Goal: Complete application form: Complete application form

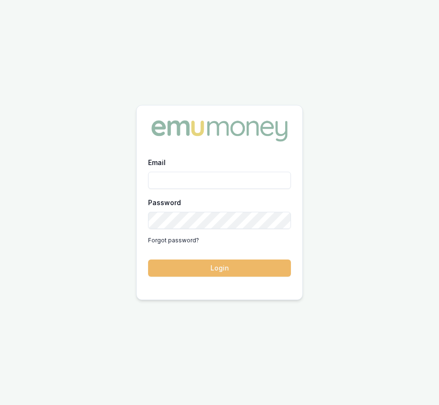
type input "[EMAIL_ADDRESS][DOMAIN_NAME]"
click at [236, 267] on button "Login" at bounding box center [219, 267] width 143 height 17
type input "[EMAIL_ADDRESS][DOMAIN_NAME]"
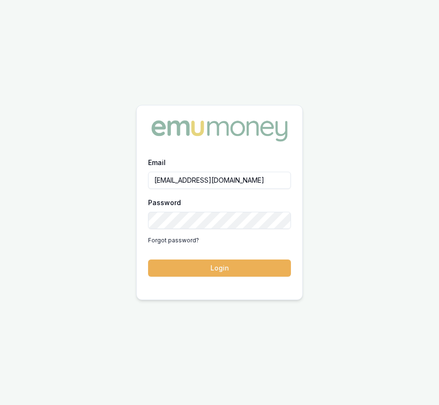
drag, startPoint x: 227, startPoint y: 269, endPoint x: 227, endPoint y: 262, distance: 6.7
click at [227, 269] on button "Login" at bounding box center [219, 267] width 143 height 17
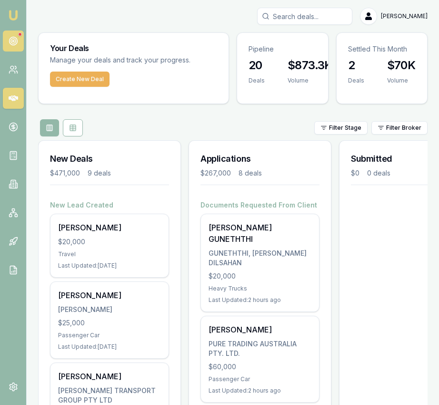
click at [14, 37] on circle at bounding box center [13, 41] width 8 height 8
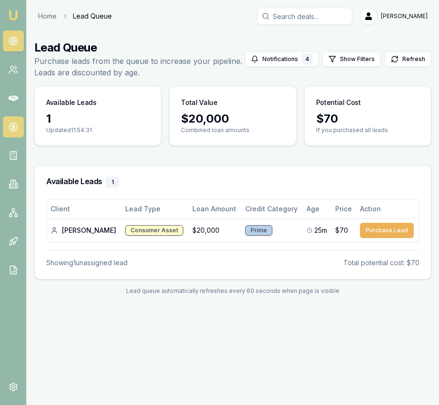
click at [14, 127] on icon at bounding box center [12, 126] width 3 height 3
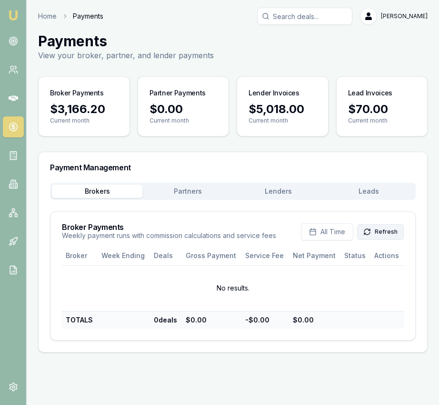
click at [366, 232] on icon at bounding box center [368, 230] width 6 height 3
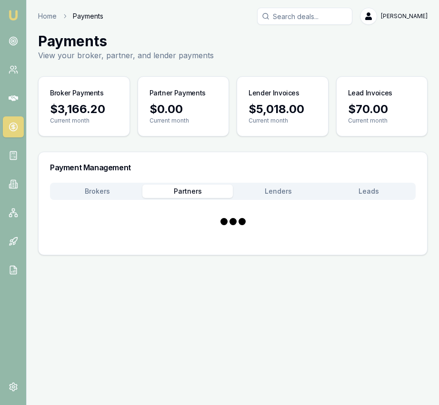
click at [188, 194] on button "Partners" at bounding box center [188, 190] width 91 height 13
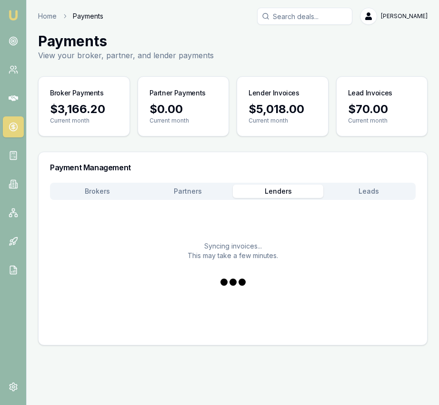
click at [254, 189] on button "Lenders" at bounding box center [278, 190] width 91 height 13
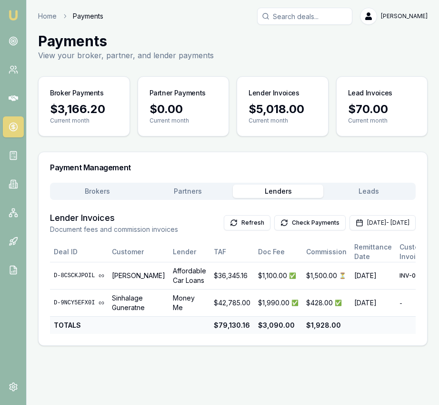
click at [210, 193] on button "Partners" at bounding box center [188, 190] width 91 height 13
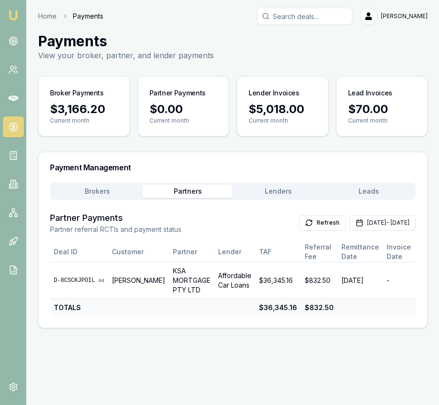
click at [115, 194] on button "Brokers" at bounding box center [97, 190] width 91 height 13
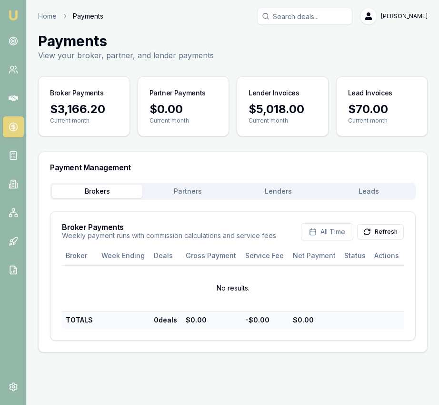
click at [374, 184] on button "Leads" at bounding box center [369, 190] width 91 height 13
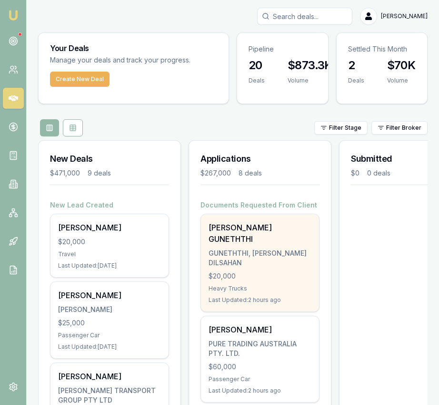
click at [253, 248] on div "GUNETHTHI, RASHITH DILSAHAN" at bounding box center [260, 257] width 103 height 19
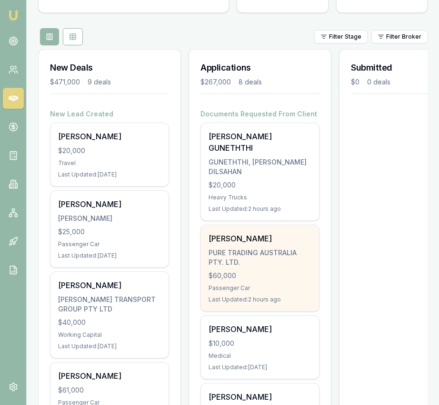
scroll to position [93, 0]
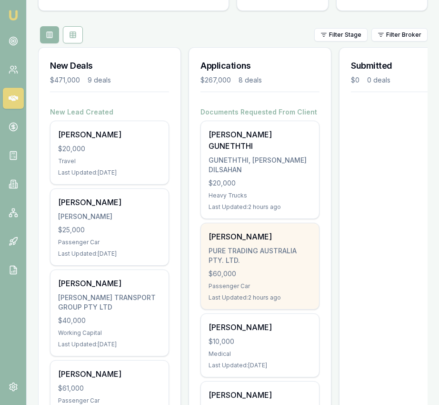
click at [258, 246] on div "PURE TRADING AUSTRALIA PTY. LTD." at bounding box center [260, 255] width 103 height 19
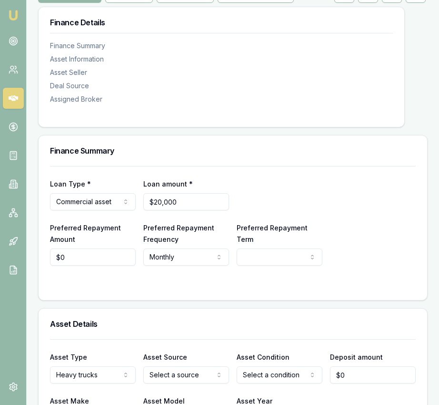
scroll to position [195, 0]
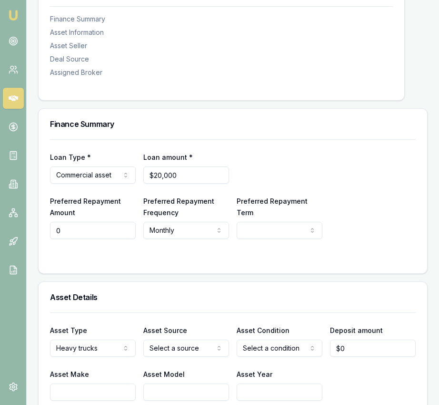
click at [96, 222] on input "0" at bounding box center [93, 230] width 86 height 17
click at [93, 222] on input "0" at bounding box center [93, 230] width 86 height 17
type input "$555"
click at [282, 209] on html "Emu Broker Deals View D-DILQT69BX7 Eujin Ooi Toggle Menu Customer RASHITH GUNET…" at bounding box center [219, 7] width 439 height 405
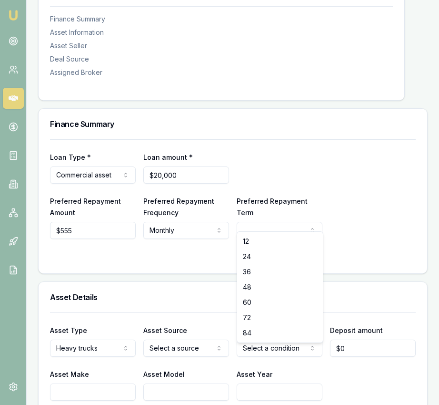
select select "48"
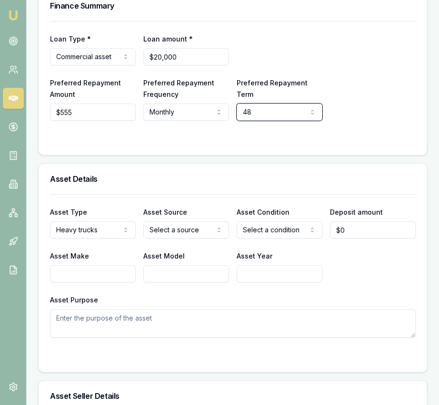
scroll to position [316, 0]
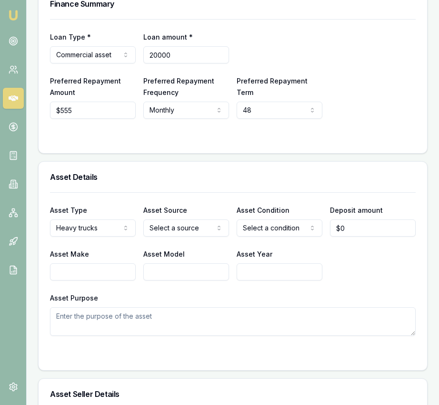
click at [201, 49] on input "20000" at bounding box center [186, 54] width 86 height 17
type input "$19,000"
select select "PRIVATE"
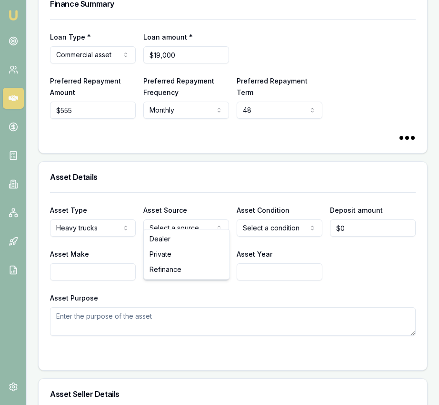
drag, startPoint x: 175, startPoint y: 254, endPoint x: 226, endPoint y: 239, distance: 53.1
select select "USED"
drag, startPoint x: 265, startPoint y: 255, endPoint x: 270, endPoint y: 251, distance: 6.5
click at [366, 221] on input "0" at bounding box center [373, 227] width 86 height 17
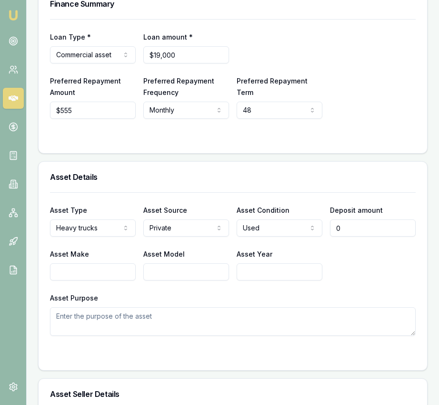
click at [366, 221] on input "0" at bounding box center [373, 227] width 86 height 17
type input "$1,000"
click at [91, 267] on input "Asset Make" at bounding box center [93, 271] width 86 height 17
type input "Isuzu"
type input "2009"
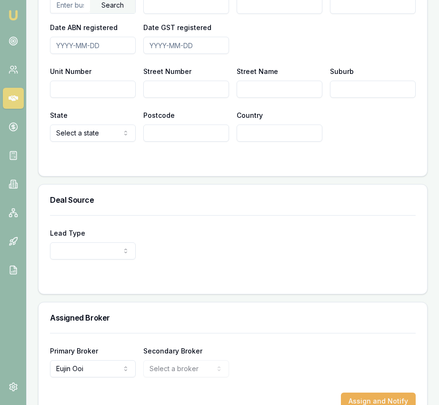
scroll to position [814, 0]
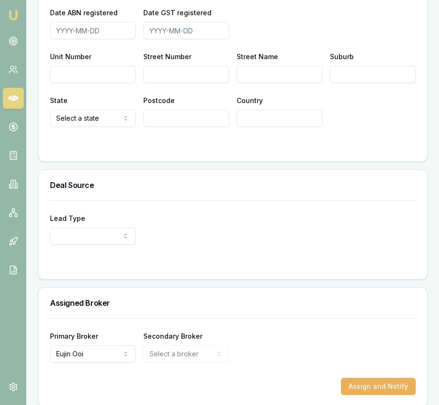
type textarea "Agitator"
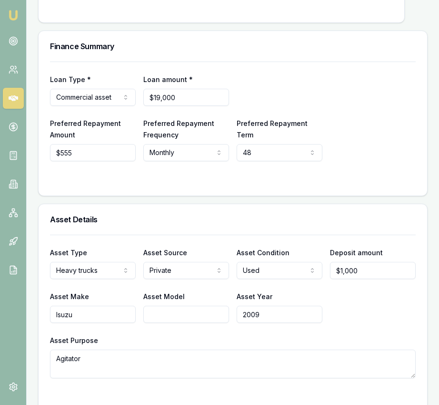
scroll to position [0, 0]
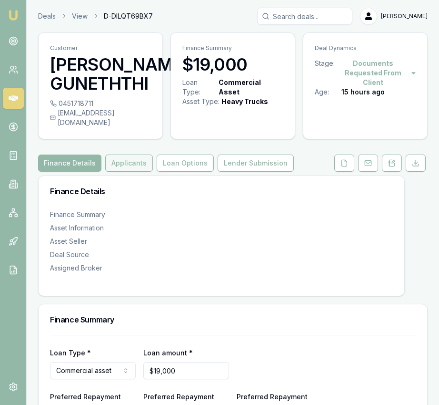
click at [137, 154] on button "Applicants" at bounding box center [129, 162] width 48 height 17
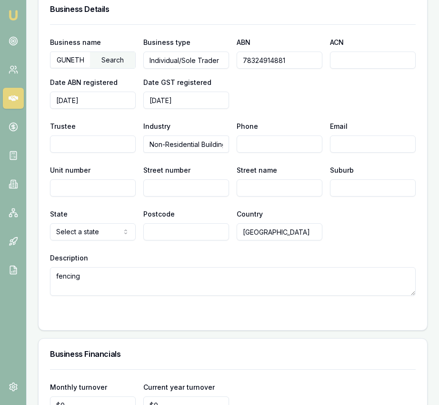
scroll to position [1634, 0]
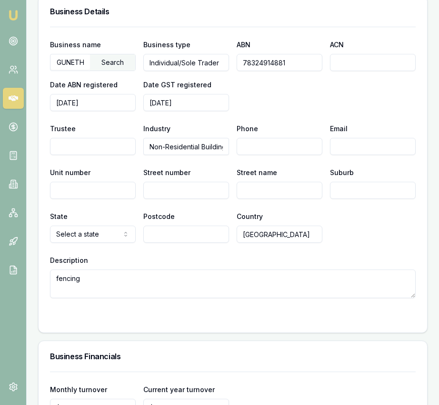
click at [80, 54] on input "GUNETHTHI, RASHITH DILSAHAN" at bounding box center [71, 61] width 40 height 15
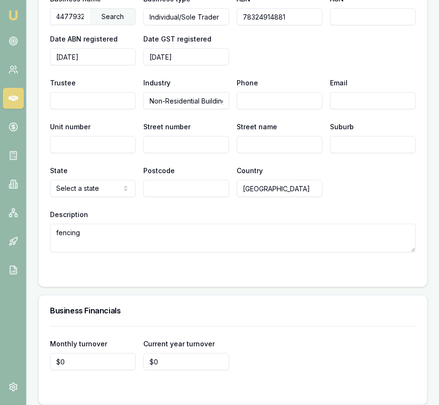
scroll to position [0, 0]
click at [111, 9] on div "Search" at bounding box center [112, 17] width 45 height 16
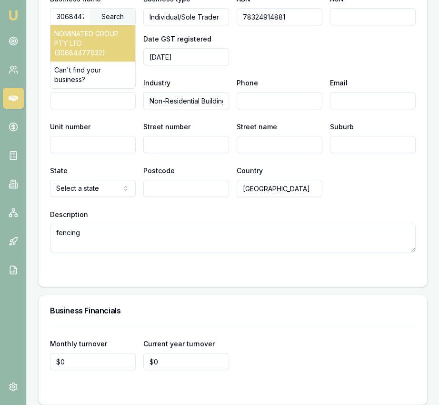
click at [98, 27] on div "NOMINATED GROUP PTY LTD (30684477932)" at bounding box center [93, 43] width 85 height 36
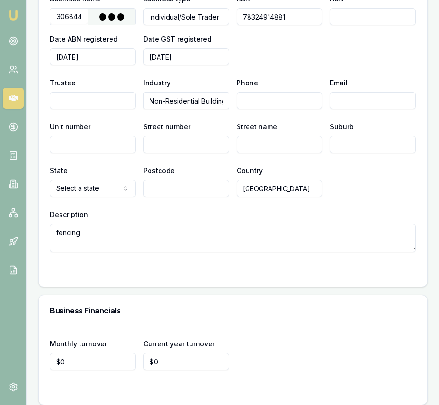
type input "NOMINATED GROUP PTY LTD"
type input "Australian Private Company"
type input "30684477932"
type input "684477932"
type input "2025-02-14"
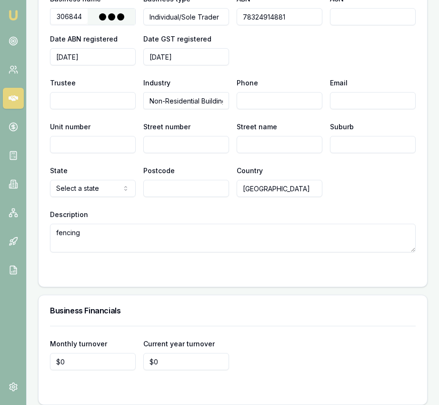
type input "2025-02-14"
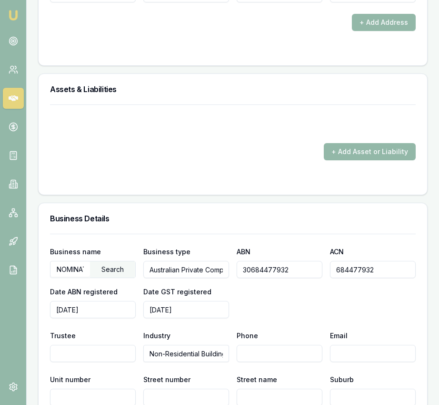
scroll to position [1416, 0]
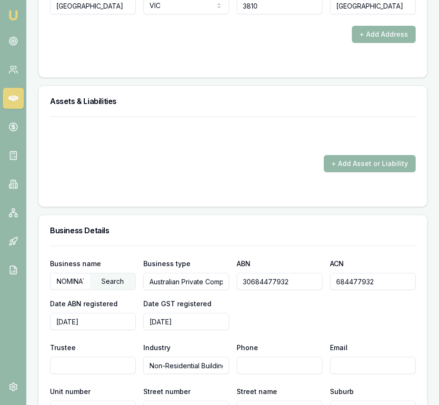
click at [69, 313] on input "2025-02-14" at bounding box center [93, 321] width 86 height 17
click at [71, 313] on input "2025-02-14" at bounding box center [93, 321] width 86 height 17
click at [67, 313] on input "2020-21-4" at bounding box center [93, 321] width 86 height 17
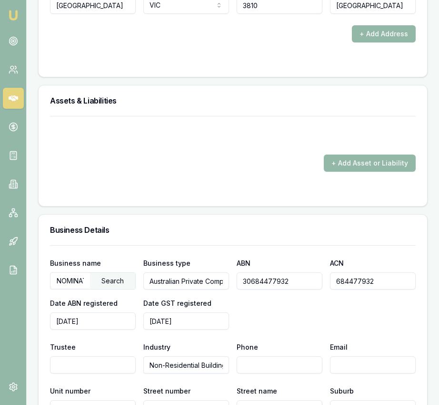
type input "2017-01-01"
click at [164, 312] on input "2025-02-14" at bounding box center [186, 320] width 86 height 17
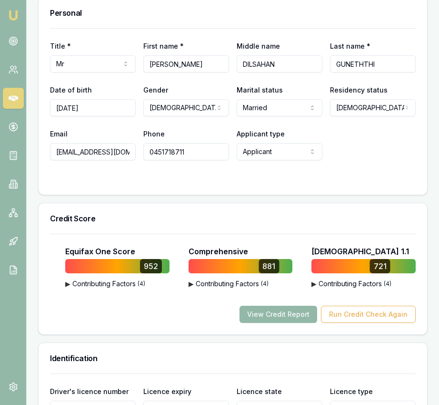
scroll to position [0, 0]
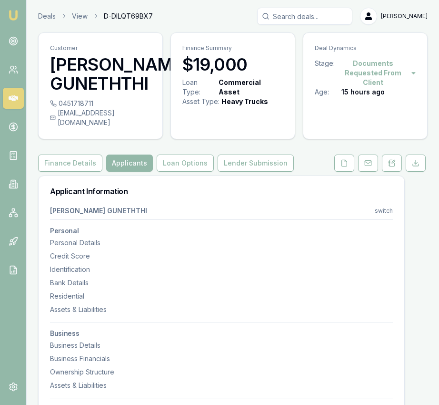
type input "2019-01-01"
click at [93, 105] on div "0451718711" at bounding box center [100, 104] width 101 height 10
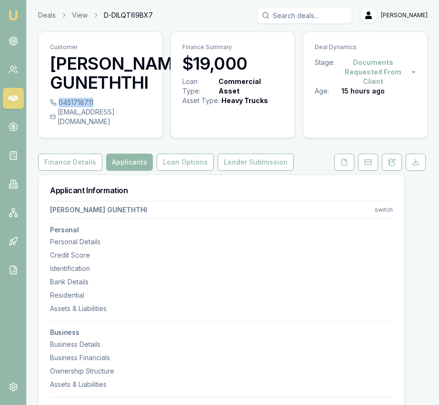
copy div "0451718711"
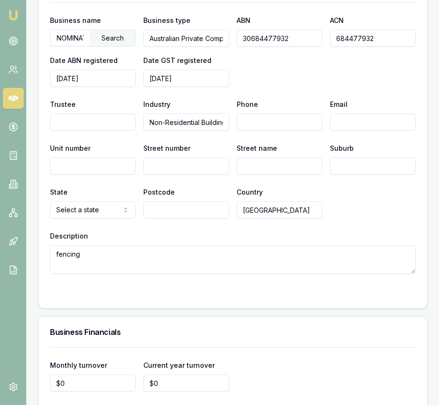
scroll to position [1654, 0]
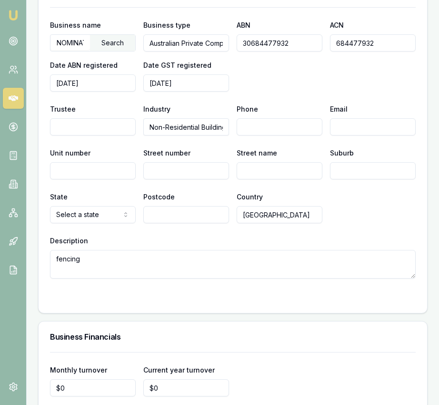
click at [261, 118] on input "Phone" at bounding box center [280, 126] width 86 height 17
paste input "0451 718 711"
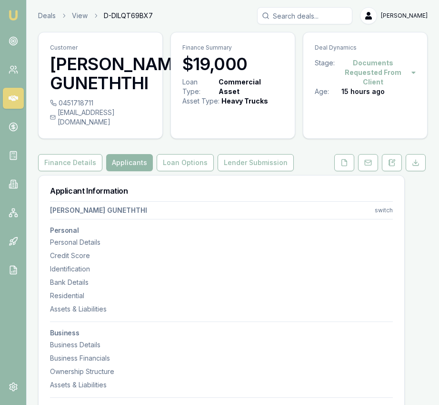
scroll to position [0, 0]
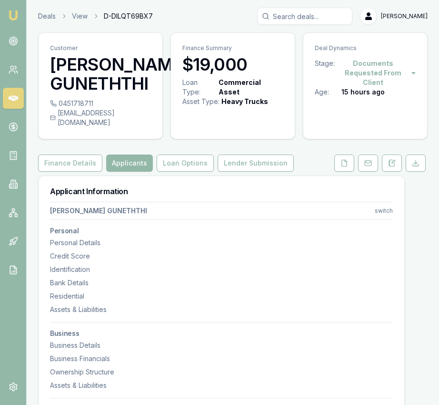
type input "0451 718 711"
click at [152, 114] on div "0451718711 rashithdilsahan111@gmail.com" at bounding box center [101, 119] width 124 height 40
click at [149, 113] on div "0451718711 rashithdilsahan111@gmail.com" at bounding box center [101, 119] width 124 height 40
copy div "rashithdilsahan111@gmail.com"
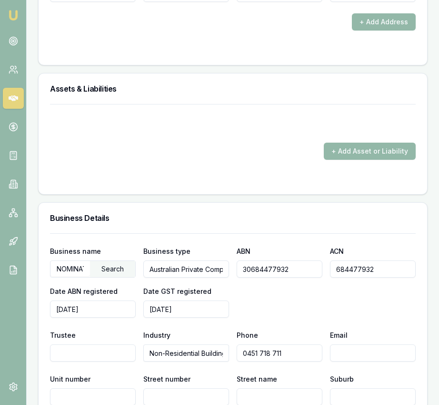
scroll to position [1429, 0]
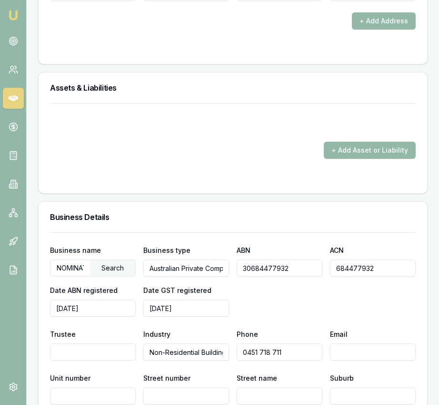
click at [353, 343] on input "Email" at bounding box center [373, 351] width 86 height 17
paste input "rashithdilsahan111@gmail.com"
type input "rashithdilsahan111@gmail.com"
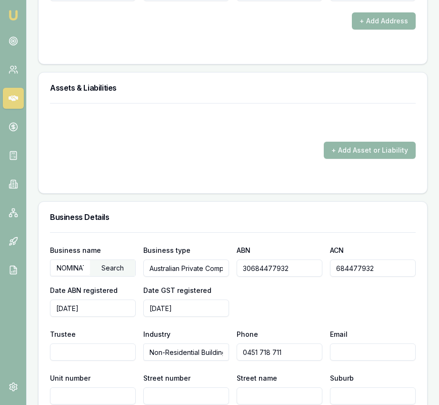
click at [109, 387] on input "Unit number" at bounding box center [93, 395] width 86 height 17
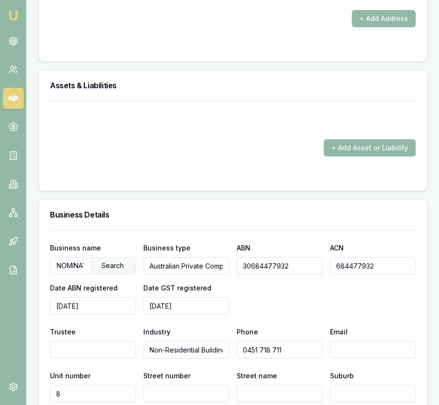
type input "8"
click at [189, 386] on input "Street number" at bounding box center [186, 393] width 86 height 17
type input "62"
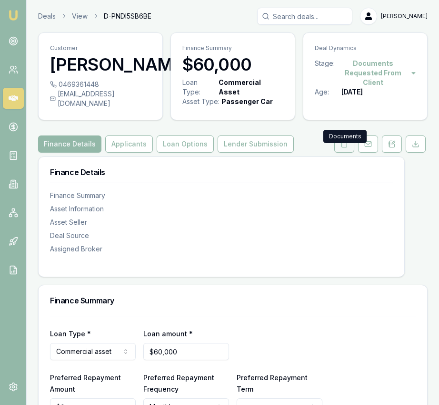
click at [335, 149] on button at bounding box center [345, 143] width 20 height 17
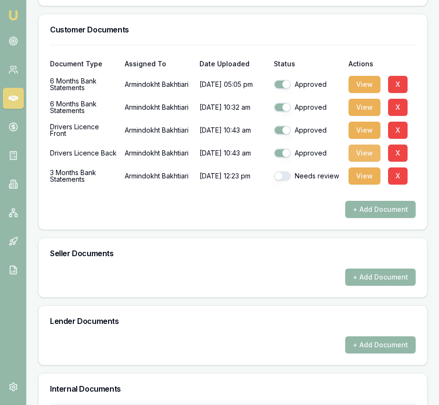
scroll to position [363, 0]
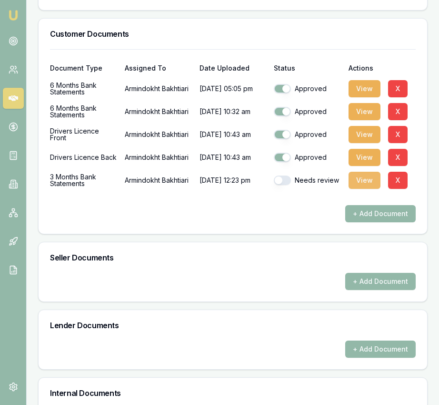
click at [369, 189] on button "View" at bounding box center [365, 180] width 32 height 17
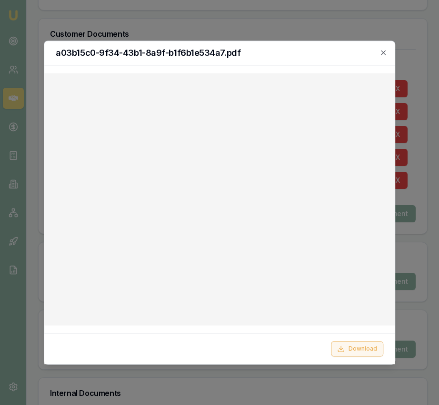
click at [356, 354] on button "Download" at bounding box center [357, 348] width 52 height 15
click at [381, 50] on icon "button" at bounding box center [384, 53] width 8 height 8
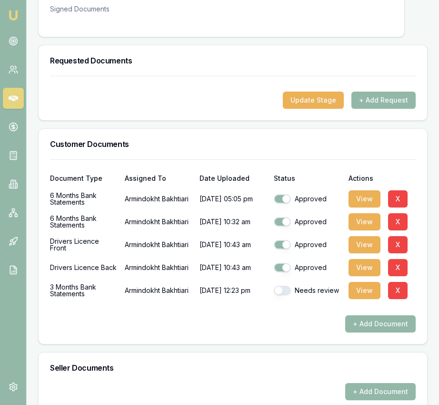
scroll to position [0, 0]
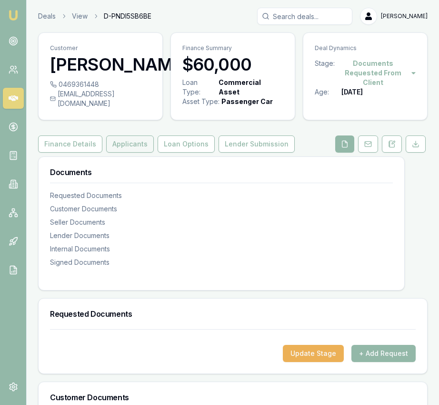
click at [117, 149] on button "Applicants" at bounding box center [130, 143] width 48 height 17
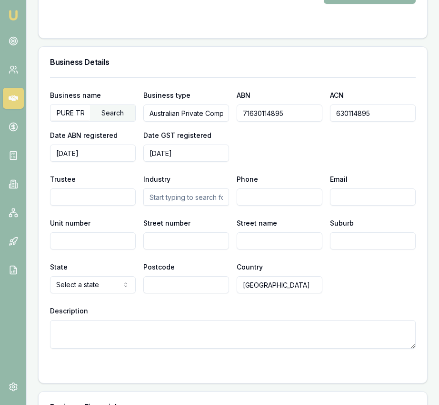
scroll to position [1570, 0]
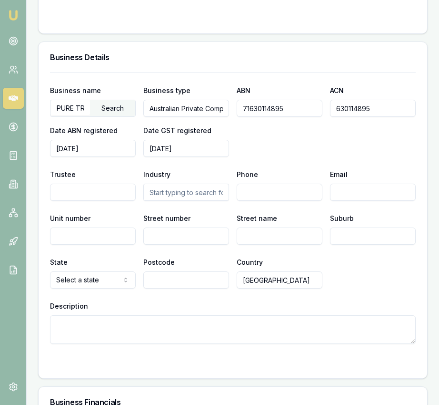
click at [262, 117] on input "71630114895" at bounding box center [280, 108] width 86 height 17
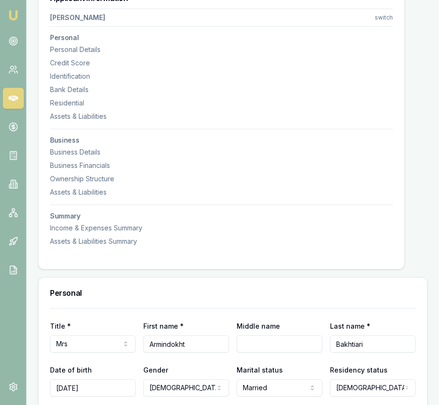
scroll to position [0, 0]
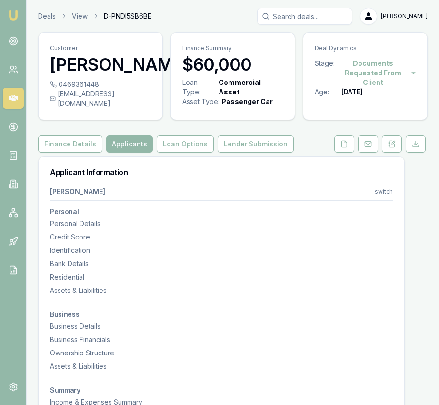
click at [130, 108] on div "[EMAIL_ADDRESS][DOMAIN_NAME]" at bounding box center [100, 98] width 101 height 19
drag, startPoint x: 59, startPoint y: 111, endPoint x: 149, endPoint y: 113, distance: 90.1
click at [149, 108] on div "[EMAIL_ADDRESS][DOMAIN_NAME]" at bounding box center [100, 98] width 101 height 19
copy div "[EMAIL_ADDRESS][DOMAIN_NAME]"
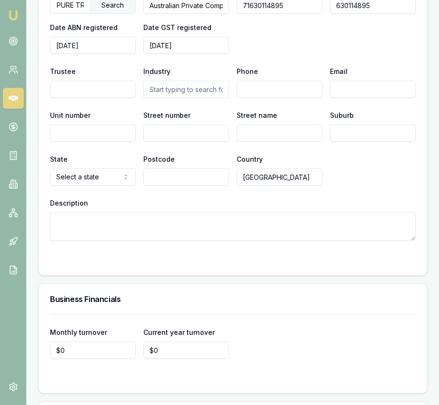
scroll to position [1669, 0]
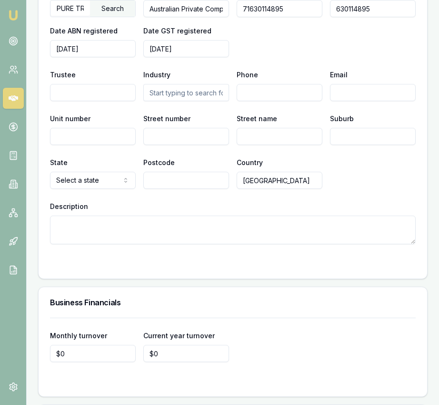
click at [359, 100] on input "Email" at bounding box center [373, 92] width 86 height 17
paste input "arminda_2000@hotmail.com"
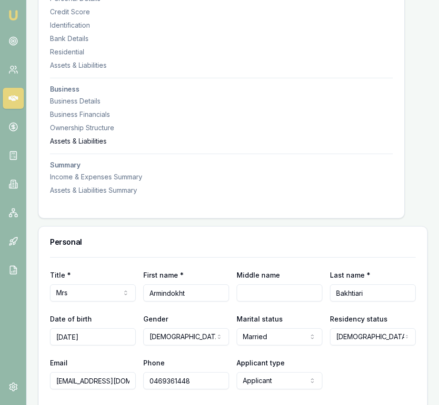
scroll to position [0, 0]
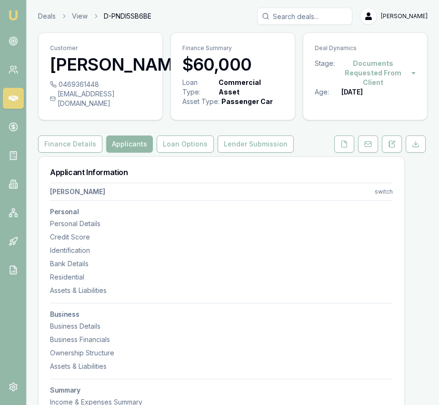
type input "arminda_2000@hotmail.com"
click at [117, 89] on div "0469361448" at bounding box center [100, 85] width 101 height 10
click at [98, 89] on div "0469361448" at bounding box center [100, 85] width 101 height 10
copy div "0469361448"
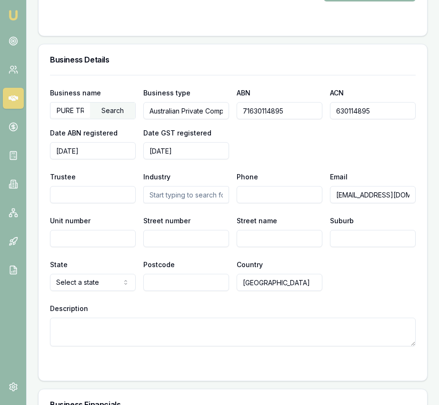
scroll to position [1575, 0]
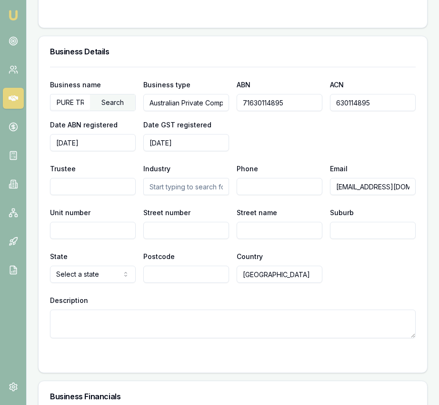
click at [265, 195] on input "Phone" at bounding box center [280, 186] width 86 height 17
paste input "0469 361 448"
type input "0469 361 448"
click at [185, 195] on input "text" at bounding box center [186, 186] width 86 height 17
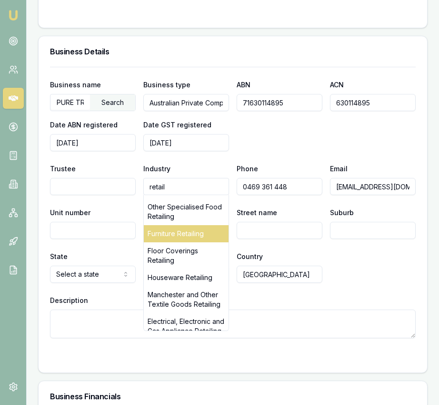
scroll to position [218, 0]
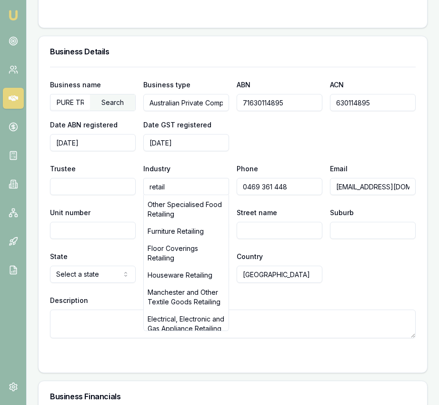
click at [197, 279] on div "Houseware Retailing" at bounding box center [186, 274] width 85 height 17
type input "Houseware Retailing"
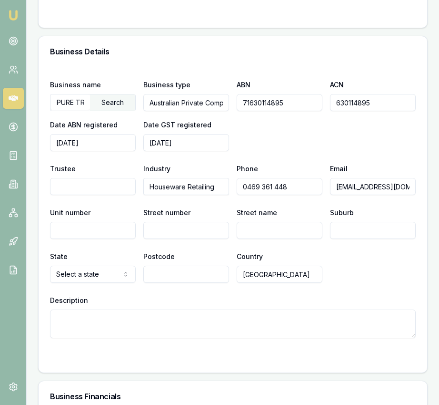
click at [112, 239] on input "Unit number" at bounding box center [93, 230] width 86 height 17
type input "117"
type input "415"
type input "Mcdonalds Roadq"
type input "Mill Park"
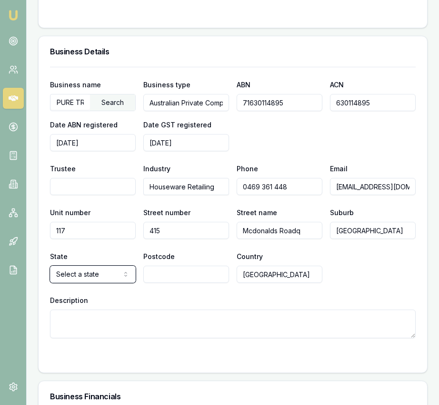
select select "VIC"
type input "3082"
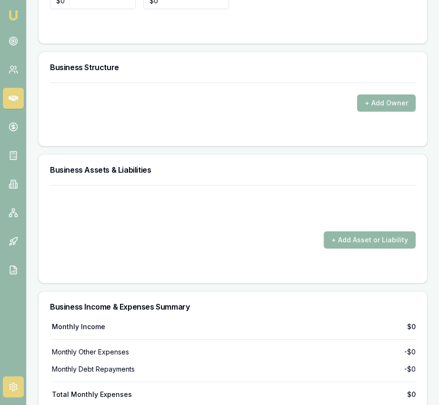
scroll to position [2023, 0]
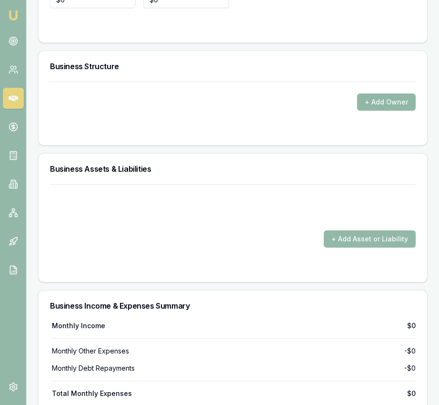
click at [384, 111] on button "+ Add Owner" at bounding box center [386, 101] width 59 height 17
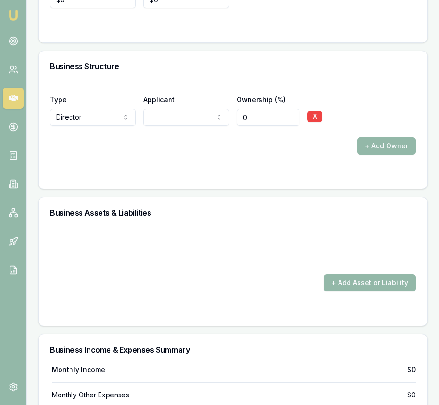
click at [204, 150] on div "+ Add Owner" at bounding box center [233, 145] width 366 height 17
click at [398, 154] on button "+ Add Owner" at bounding box center [386, 145] width 59 height 17
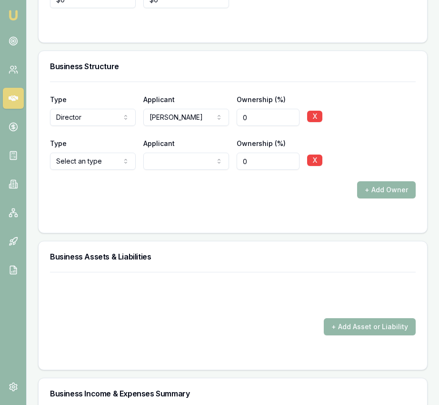
select select "SHAREHOLDER"
drag, startPoint x: 96, startPoint y: 203, endPoint x: 100, endPoint y: 201, distance: 4.9
click at [182, 193] on div "+ Add Owner" at bounding box center [233, 189] width 366 height 17
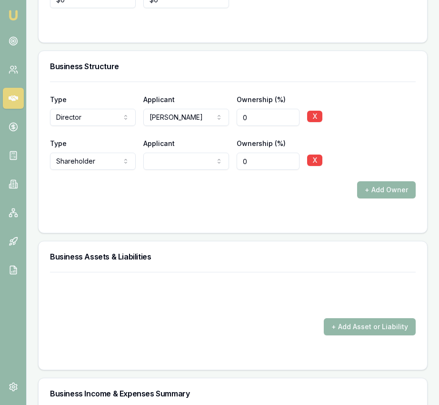
click at [245, 170] on input "0" at bounding box center [268, 161] width 63 height 17
type input "0100"
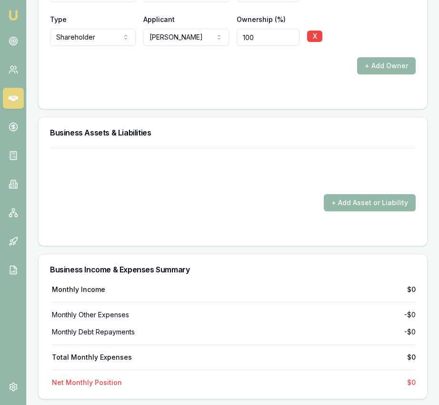
scroll to position [2157, 0]
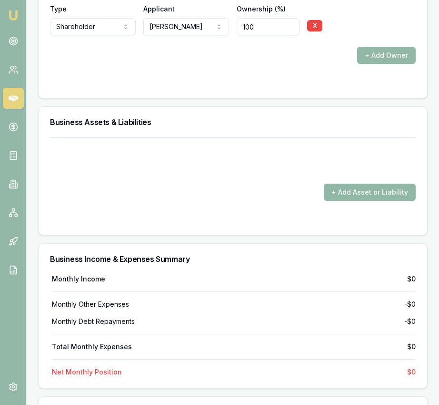
click at [378, 194] on button "+ Add Asset or Liability" at bounding box center [370, 192] width 92 height 17
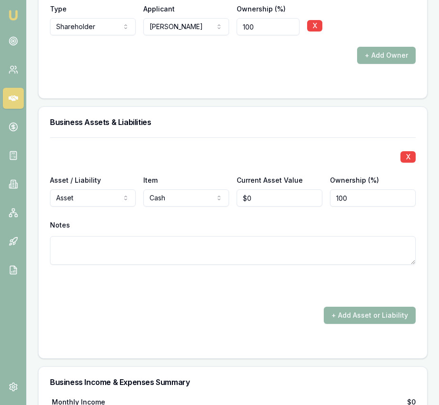
drag, startPoint x: 277, startPoint y: 197, endPoint x: 274, endPoint y: 204, distance: 7.5
click at [277, 197] on div "Current Asset Value $0" at bounding box center [280, 190] width 86 height 32
type input "0"
click at [269, 206] on input "0" at bounding box center [280, 197] width 86 height 17
type input "0"
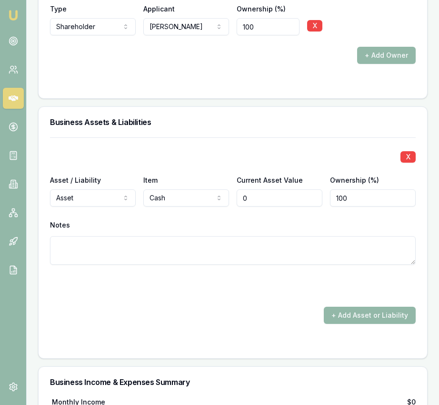
click at [268, 206] on input "0" at bounding box center [280, 197] width 86 height 17
type input "$31,000"
drag, startPoint x: 261, startPoint y: 330, endPoint x: 297, endPoint y: 324, distance: 36.7
click at [261, 324] on div "+ Add Asset or Liability" at bounding box center [233, 314] width 366 height 17
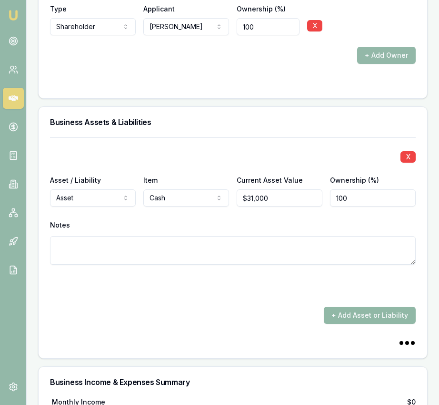
click at [334, 323] on button "+ Add Asset or Liability" at bounding box center [370, 314] width 92 height 17
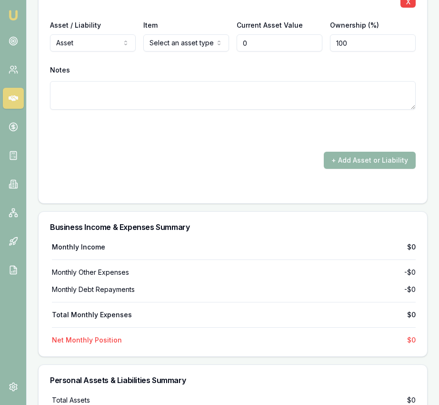
scroll to position [2483, 0]
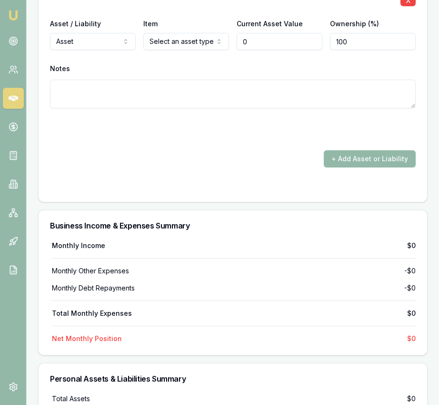
type input "$0"
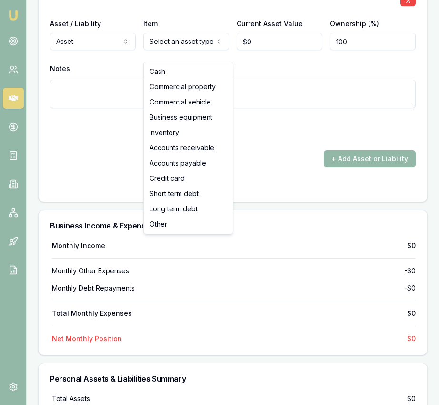
select select "INVENTORY"
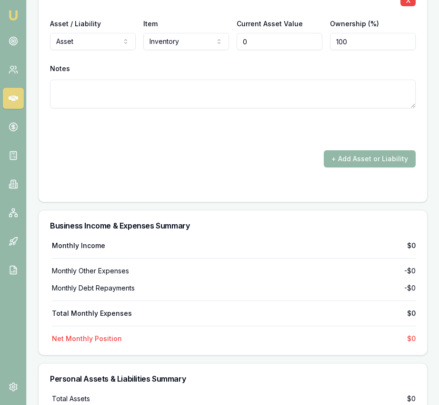
click at [262, 43] on input "0" at bounding box center [280, 41] width 86 height 17
type input "$80,000"
click at [353, 158] on form "X Asset / Liability Asset Asset Liability Item Cash Cash Commercial property Co…" at bounding box center [233, 1] width 366 height 378
drag, startPoint x: 353, startPoint y: 169, endPoint x: 293, endPoint y: 163, distance: 60.9
click at [353, 167] on button "+ Add Asset or Liability" at bounding box center [370, 158] width 92 height 17
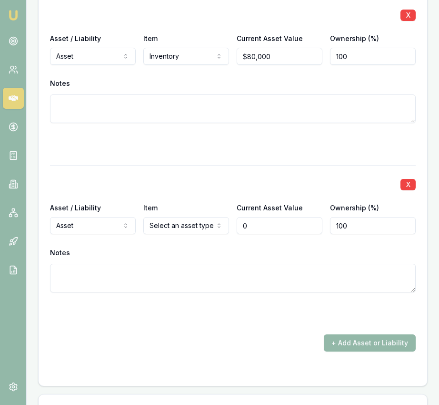
scroll to position [2472, 0]
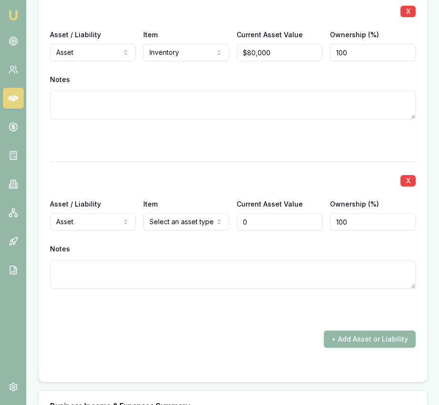
type input "$0"
click at [204, 221] on div "Item Select an asset type Cash Commercial property Commercial vehicle Business …" at bounding box center [186, 214] width 86 height 32
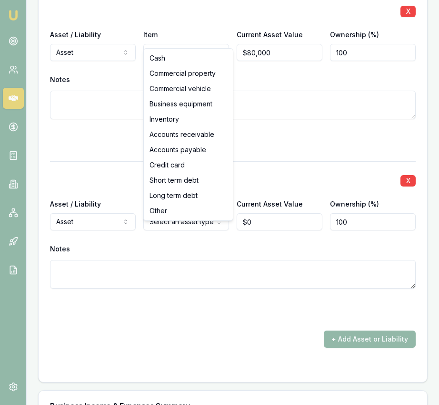
select select "BUSINESS_EQUIPMENT"
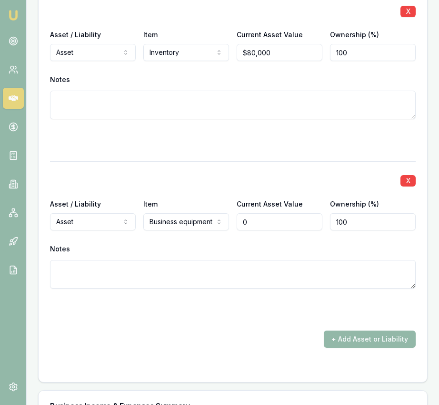
click at [260, 230] on input "0" at bounding box center [280, 221] width 86 height 17
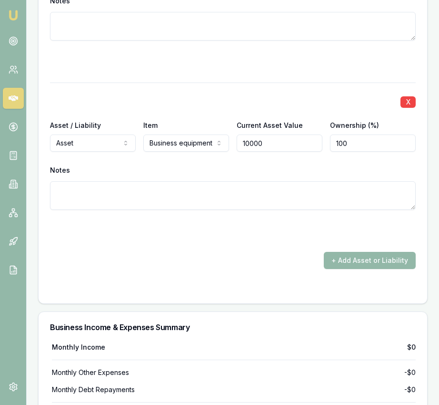
scroll to position [2568, 0]
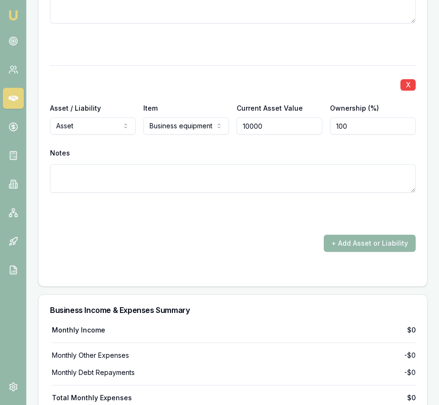
type input "$10,000"
click at [240, 252] on div "+ Add Asset or Liability" at bounding box center [233, 243] width 366 height 17
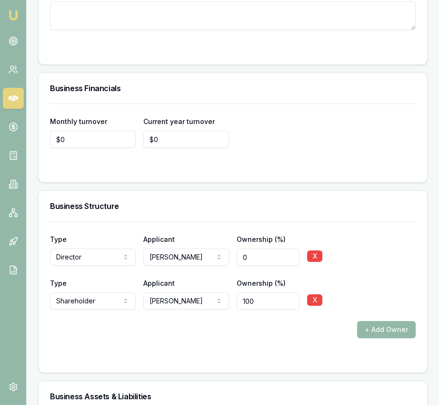
scroll to position [1877, 0]
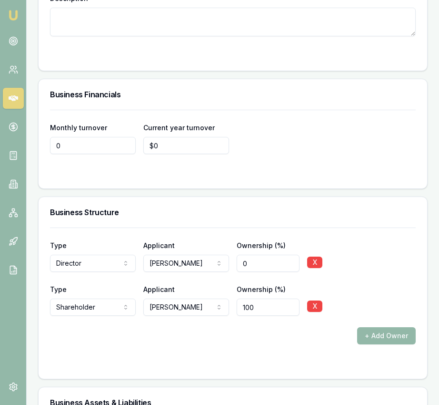
click at [73, 148] on input "0" at bounding box center [93, 145] width 86 height 17
click at [73, 151] on input "0" at bounding box center [93, 145] width 86 height 17
type input "$31,000"
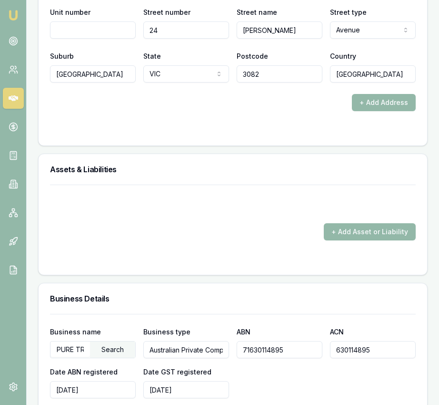
scroll to position [1327, 0]
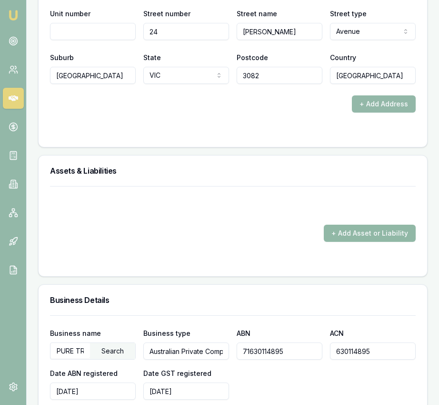
type input "$378,000"
click at [357, 242] on button "+ Add Asset or Liability" at bounding box center [370, 232] width 92 height 17
click at [159, 257] on form "+ Add Asset or Liability" at bounding box center [233, 225] width 366 height 79
click at [359, 242] on button "+ Add Asset or Liability" at bounding box center [370, 232] width 92 height 17
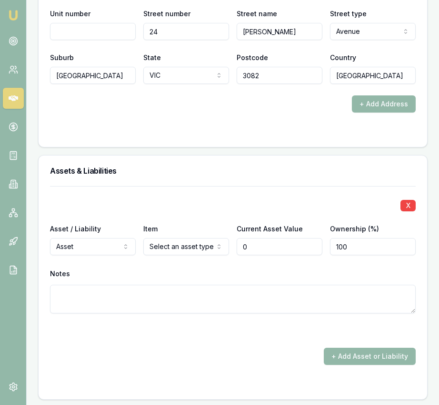
type input "$0"
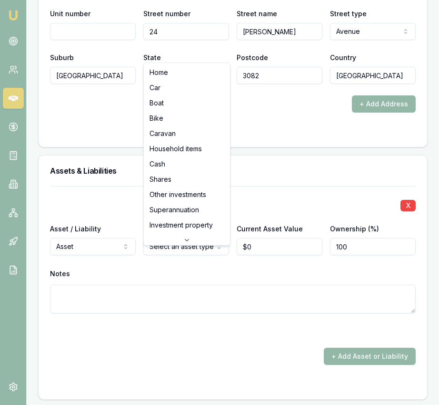
select select "HOUSEHOLD_ITEMS"
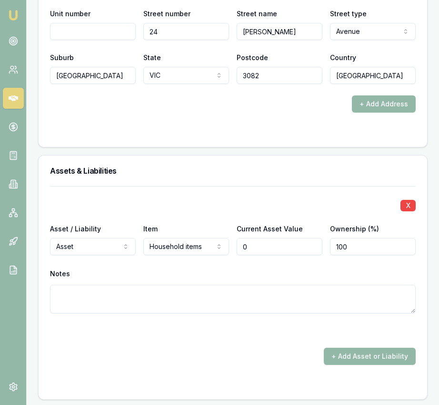
click at [255, 255] on input "0" at bounding box center [280, 246] width 86 height 17
type input "$100,000"
click at [212, 226] on div "X Asset / Liability Asset Asset Liability Item Household items Home Car Boat Bi…" at bounding box center [233, 261] width 366 height 150
click at [347, 354] on div "X Asset / Liability Asset Asset Liability Item Household items Home Car Boat Bi…" at bounding box center [233, 275] width 366 height 179
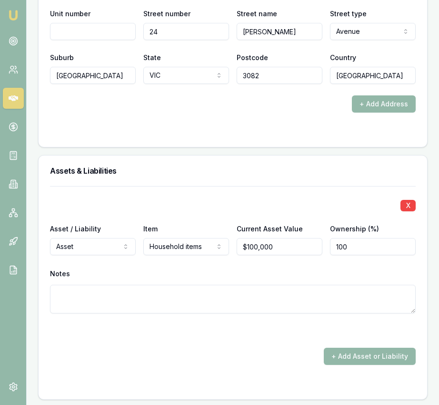
drag, startPoint x: 349, startPoint y: 366, endPoint x: 242, endPoint y: 342, distance: 109.9
click at [349, 365] on button "+ Add Asset or Liability" at bounding box center [370, 355] width 92 height 17
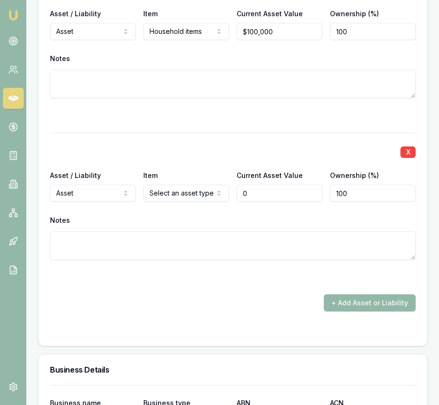
type input "$0"
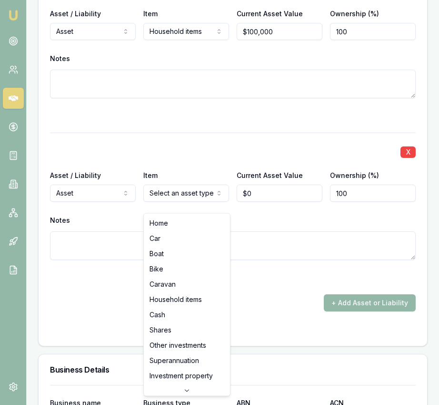
select select "SUPERANNUATION"
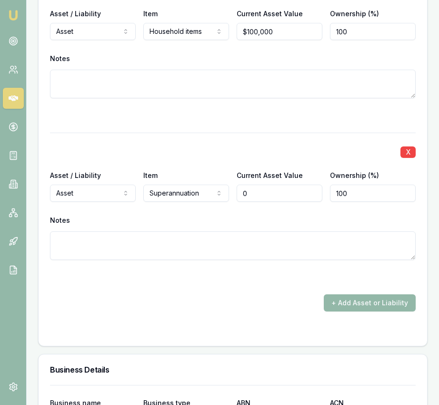
click at [255, 202] on input "0" at bounding box center [280, 192] width 86 height 17
type input "$35,000"
click at [240, 150] on div "X Asset / Liability Asset Asset Liability Item Superannuation Home Car Boat Bik…" at bounding box center [233, 208] width 366 height 150
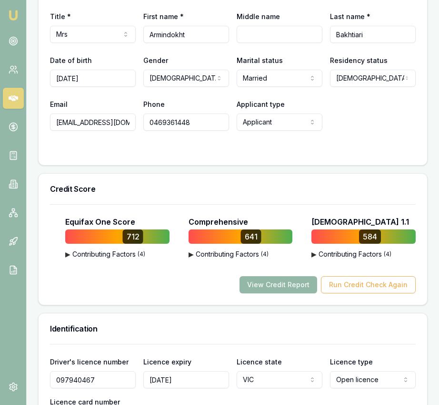
scroll to position [488, 0]
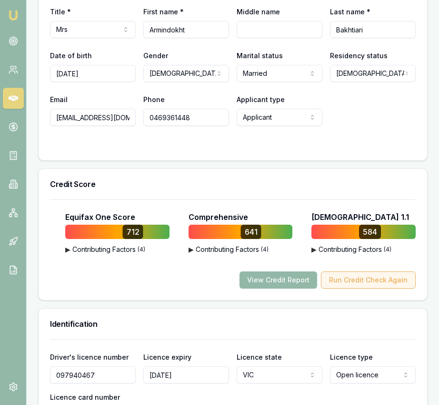
click at [350, 288] on button "Run Credit Check Again" at bounding box center [368, 279] width 95 height 17
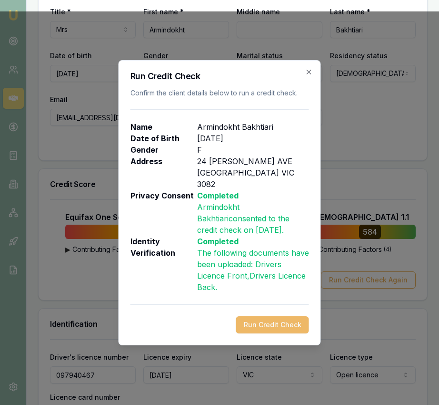
click at [292, 323] on button "Run Credit Check" at bounding box center [272, 324] width 73 height 17
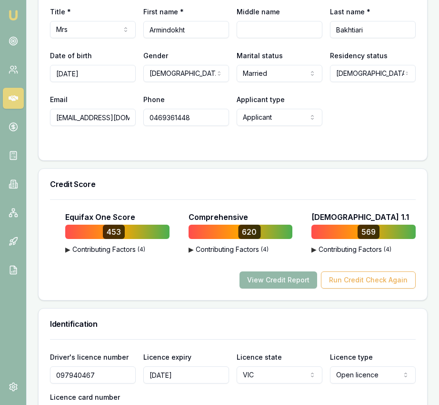
click at [296, 299] on div "Equifax One Score 453 ▶ Contributing Factors ( 4 ) Late Payments of 30+ Days Ac…" at bounding box center [233, 249] width 389 height 101
click at [295, 288] on button "View Credit Report" at bounding box center [279, 279] width 78 height 17
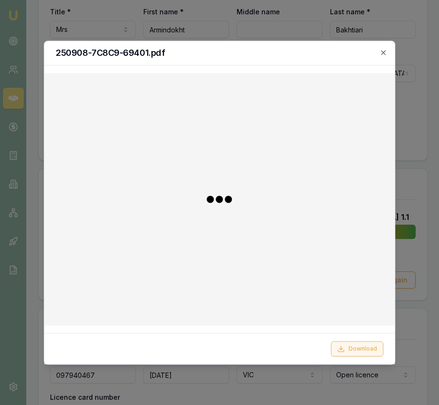
click at [355, 347] on button "Download" at bounding box center [357, 348] width 52 height 15
drag, startPoint x: 427, startPoint y: 184, endPoint x: 313, endPoint y: 8, distance: 209.8
click at [427, 184] on div at bounding box center [219, 202] width 439 height 405
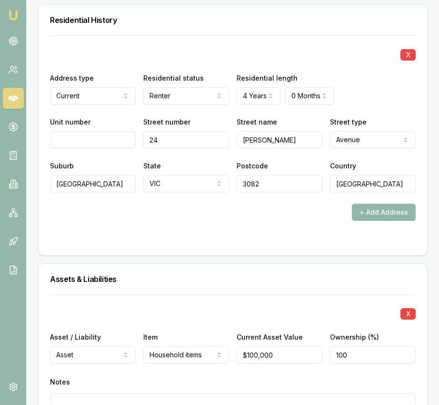
scroll to position [1218, 0]
click at [186, 149] on input "24" at bounding box center [186, 140] width 86 height 17
type input "19"
type input "Straun"
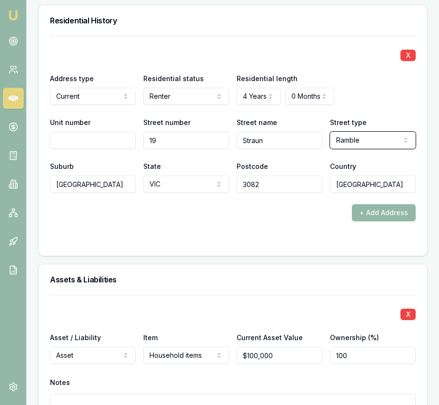
select select "Ramp"
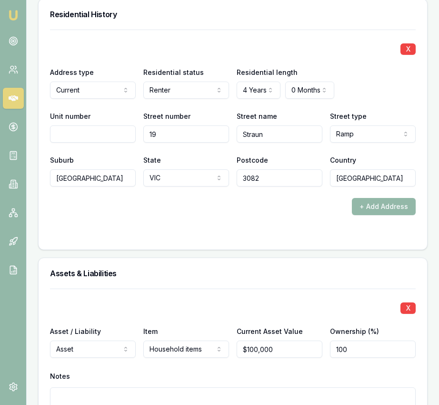
click at [396, 139] on div "Street type Ramp Access Alley Amble Anchorage Approach Arcade Artery Avenue Ban…" at bounding box center [373, 126] width 86 height 32
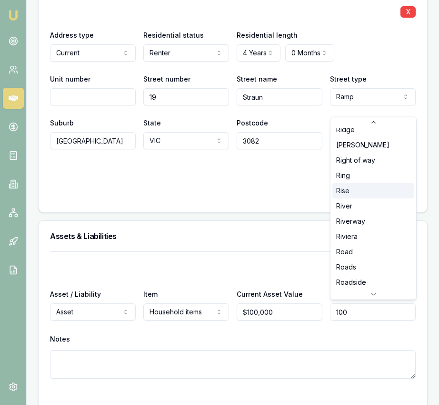
scroll to position [2177, 0]
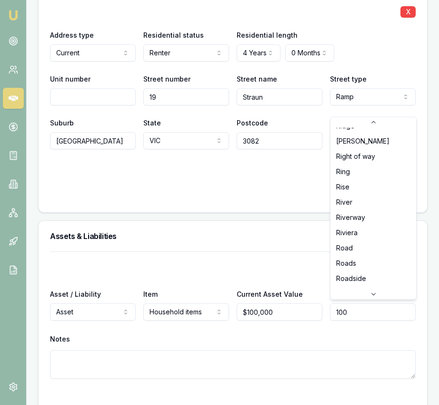
select select "Road"
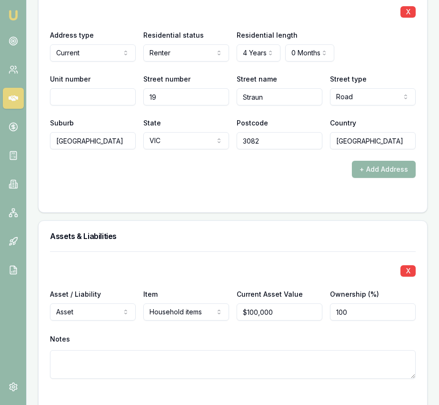
click at [115, 149] on input "Mill Park" at bounding box center [93, 140] width 86 height 17
click at [116, 149] on input "Mill Park" at bounding box center [93, 140] width 86 height 17
type input "Mickleham"
type input "3064"
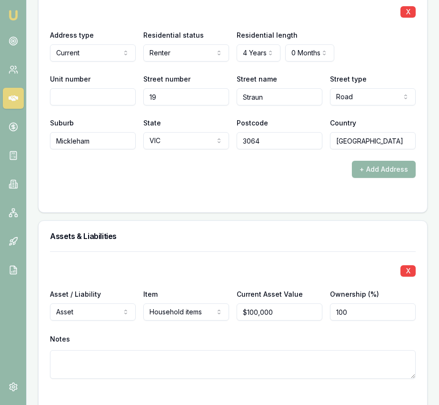
click at [112, 201] on div at bounding box center [233, 197] width 366 height 8
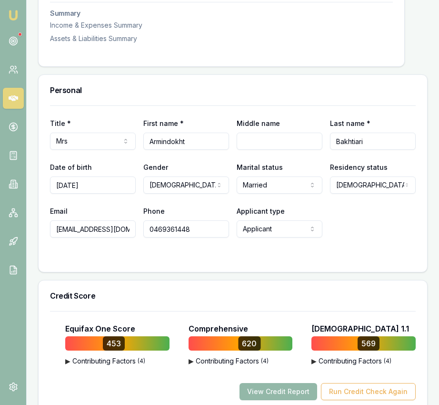
scroll to position [0, 0]
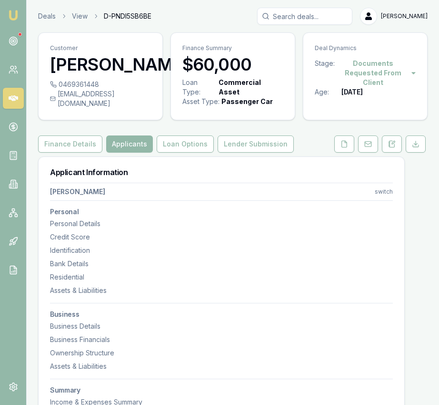
click at [418, 147] on icon at bounding box center [416, 146] width 6 height 2
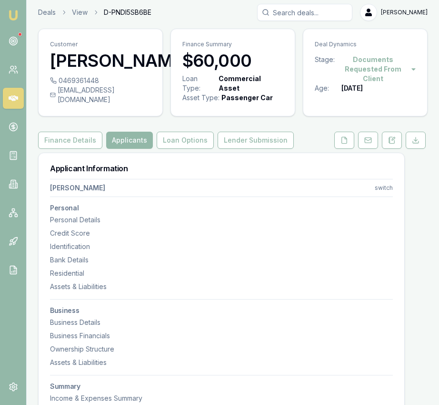
scroll to position [7, 0]
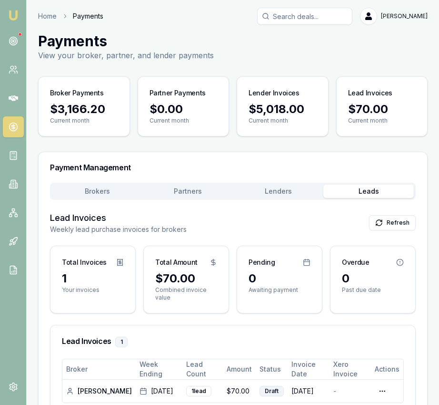
click at [99, 191] on button "Brokers" at bounding box center [97, 190] width 91 height 13
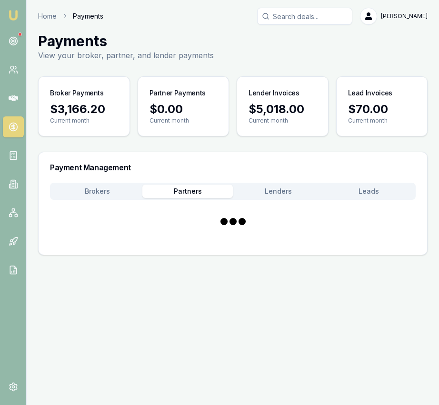
click at [184, 187] on button "Partners" at bounding box center [188, 190] width 91 height 13
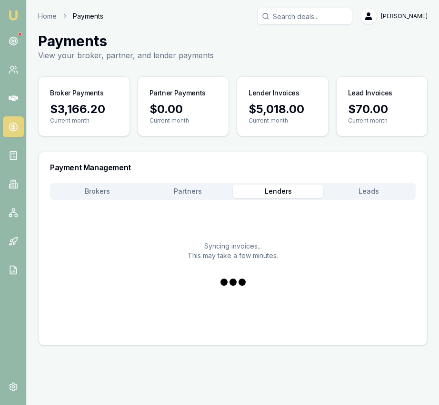
click at [271, 184] on button "Lenders" at bounding box center [278, 190] width 91 height 13
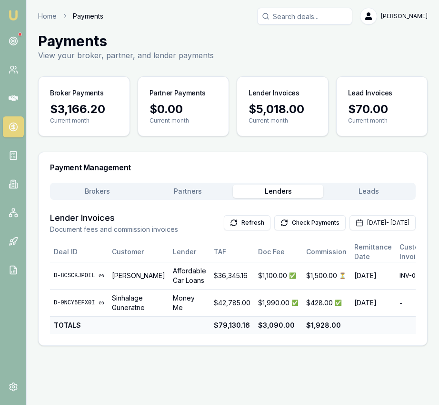
click at [112, 193] on button "Brokers" at bounding box center [97, 190] width 91 height 13
